Goal: Task Accomplishment & Management: Complete application form

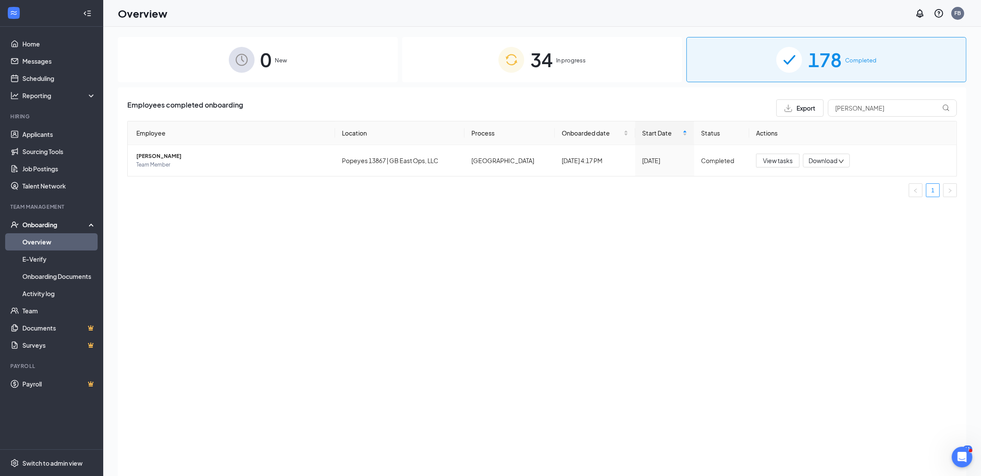
click at [544, 63] on span "34" at bounding box center [541, 60] width 22 height 30
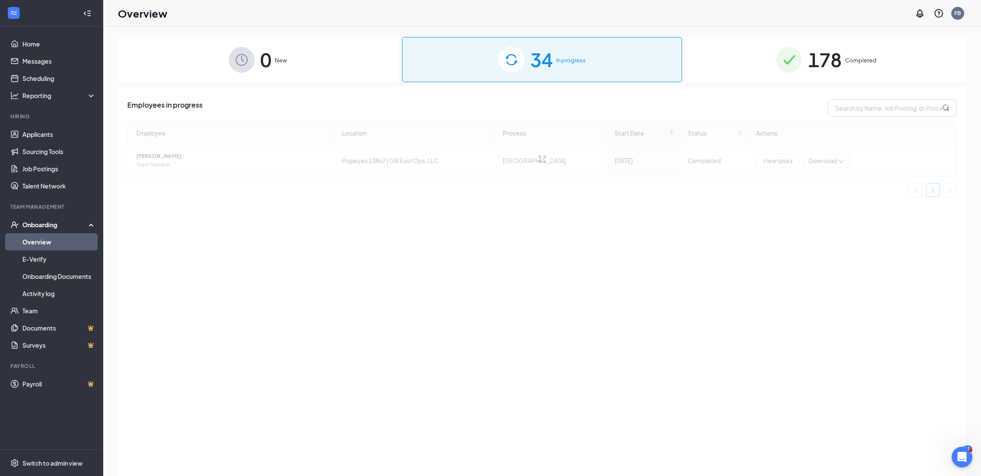
click at [283, 59] on span "New" at bounding box center [281, 60] width 12 height 9
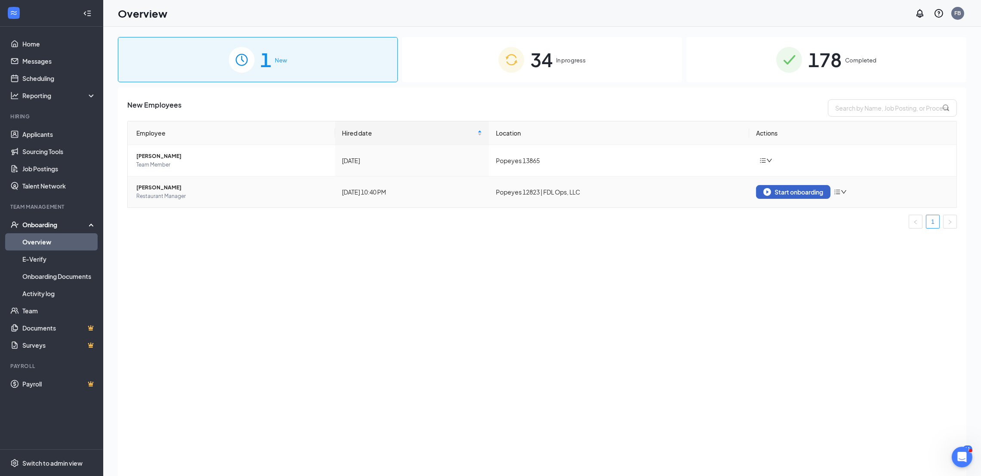
click at [791, 193] on div "Start onboarding" at bounding box center [793, 192] width 60 height 8
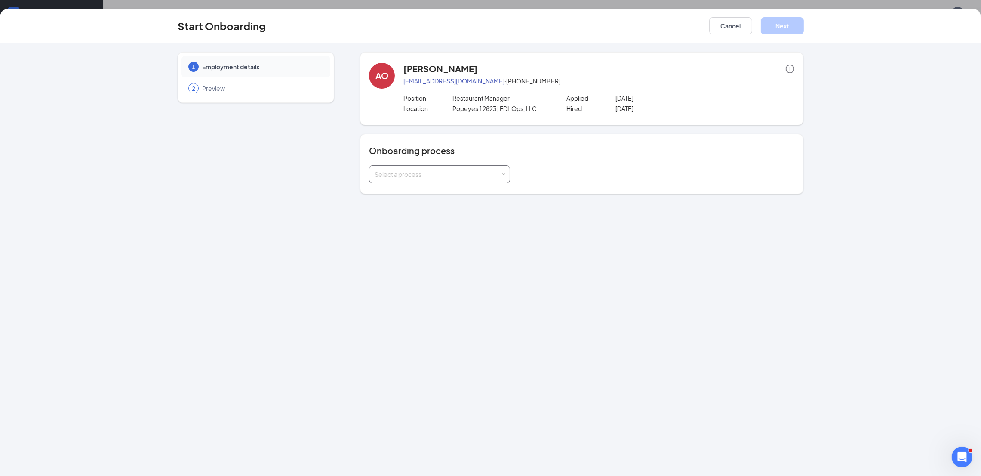
click at [431, 170] on div "Select a process" at bounding box center [438, 174] width 126 height 9
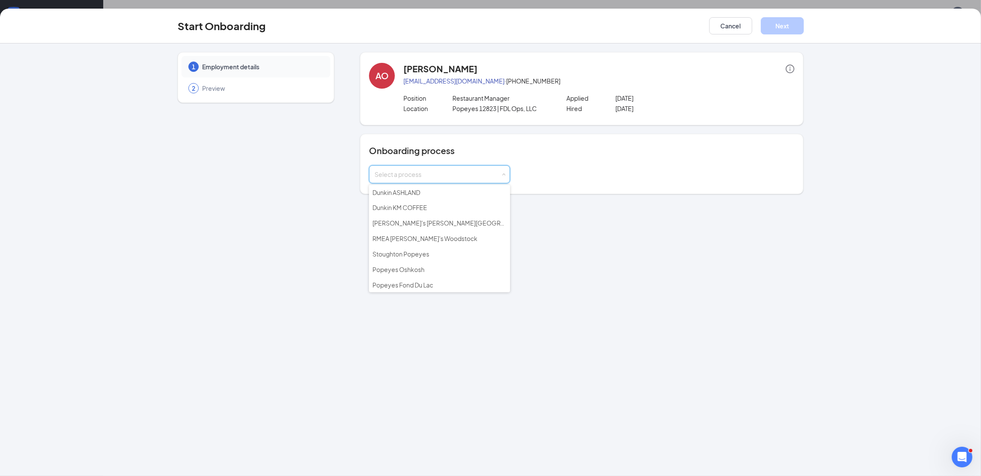
scroll to position [65, 0]
click at [425, 262] on span "Popeyes Fond Du Lac" at bounding box center [402, 266] width 61 height 8
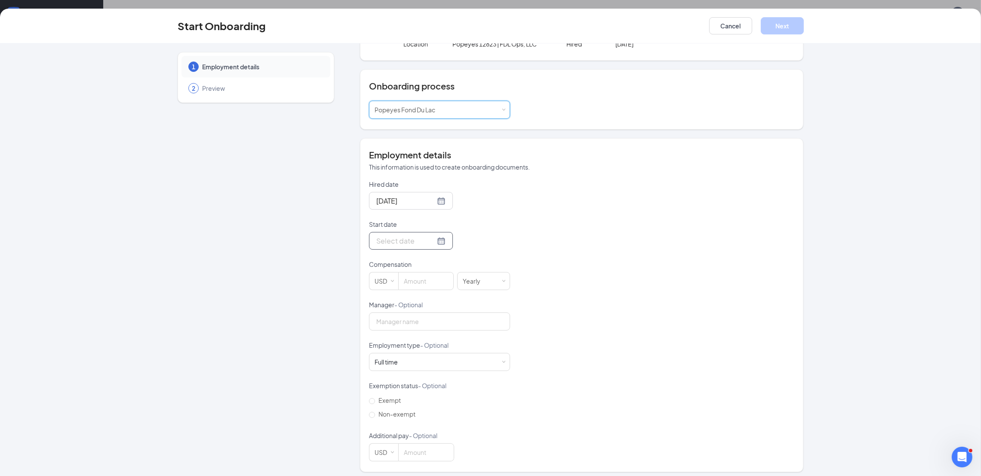
click at [429, 241] on div at bounding box center [410, 240] width 69 height 11
type input "[DATE]"
click at [408, 314] on div "16" at bounding box center [413, 317] width 10 height 10
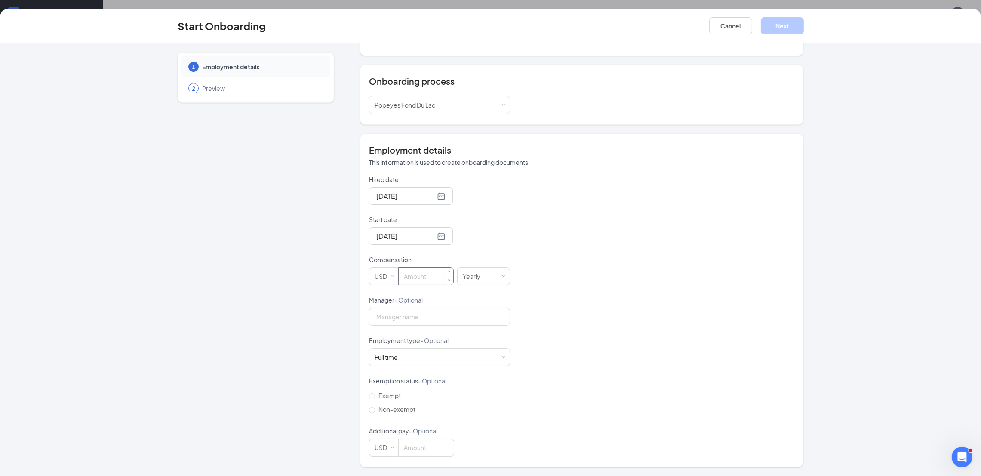
click at [419, 275] on input at bounding box center [426, 276] width 55 height 17
type input "63000"
click at [783, 24] on button "Next" at bounding box center [782, 25] width 43 height 17
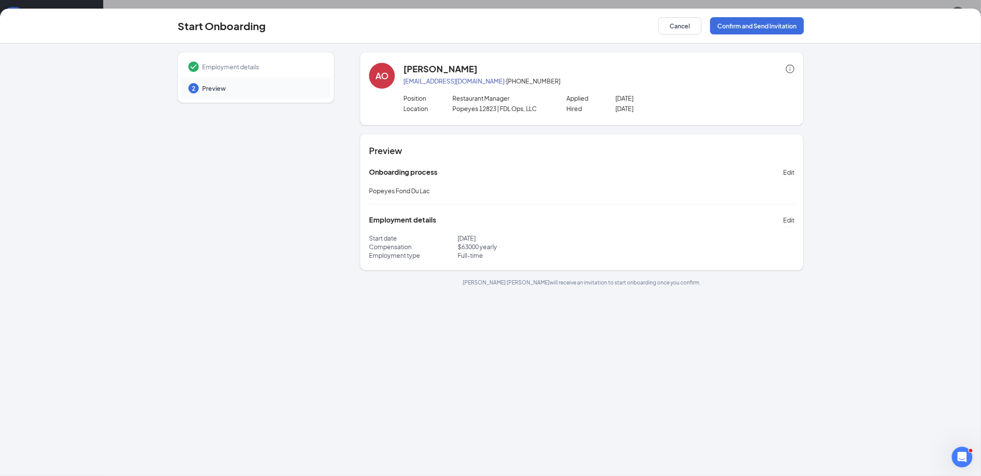
scroll to position [0, 0]
click at [736, 25] on button "Confirm and Send Invitation" at bounding box center [757, 25] width 94 height 17
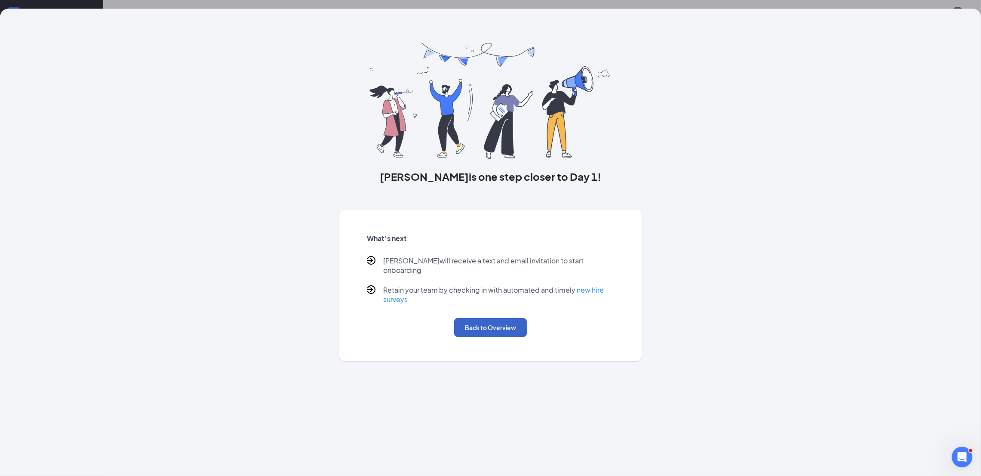
click at [489, 320] on button "Back to Overview" at bounding box center [490, 327] width 73 height 19
